Goal: Transaction & Acquisition: Purchase product/service

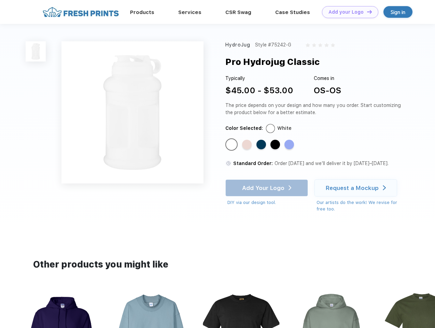
click at [348, 12] on link "Add your Logo Design Tool" at bounding box center [350, 12] width 56 height 12
click at [36, 51] on img at bounding box center [36, 51] width 20 height 20
click at [232, 145] on div "Standard Color" at bounding box center [232, 145] width 10 height 10
click at [248, 145] on div "Standard Color" at bounding box center [247, 145] width 10 height 10
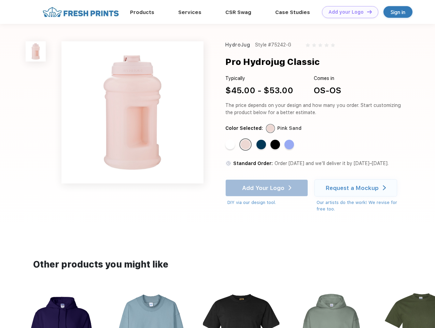
click at [262, 145] on div "Standard Color" at bounding box center [262, 145] width 10 height 10
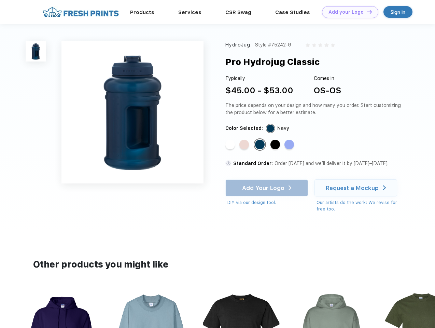
click at [276, 145] on div "Standard Color" at bounding box center [276, 145] width 10 height 10
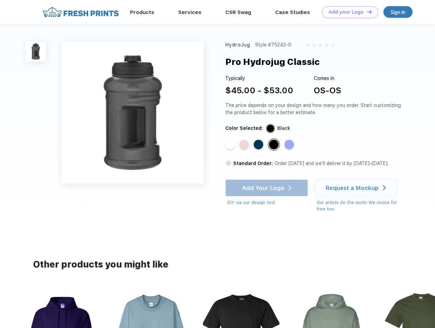
click at [290, 145] on div "Standard Color" at bounding box center [290, 145] width 10 height 10
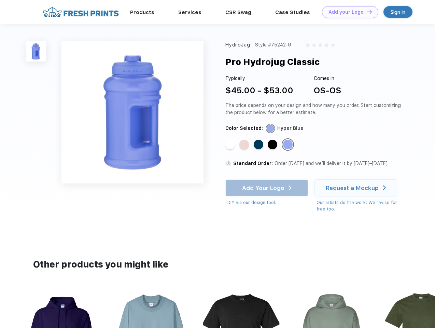
click at [267, 188] on div "Add Your Logo DIY via our design tool. Ah shoot! This product isn't up in our d…" at bounding box center [266, 192] width 83 height 27
click at [357, 188] on div "Request a Mockup" at bounding box center [352, 187] width 53 height 7
